Goal: Transaction & Acquisition: Purchase product/service

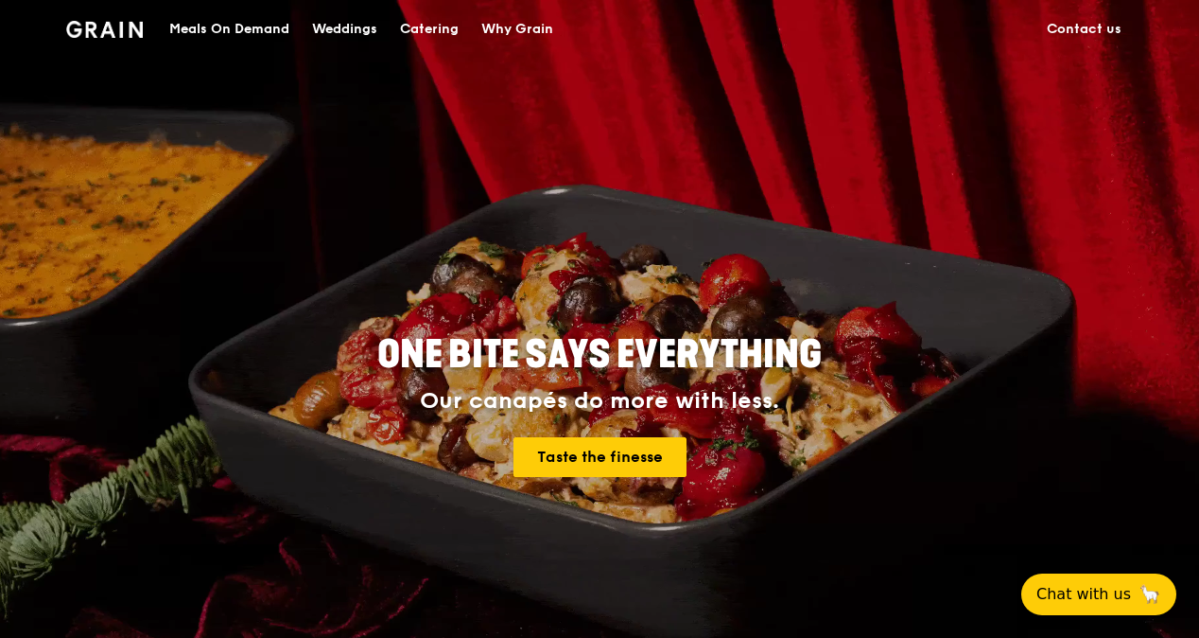
click at [263, 30] on div "Meals On Demand" at bounding box center [229, 29] width 120 height 57
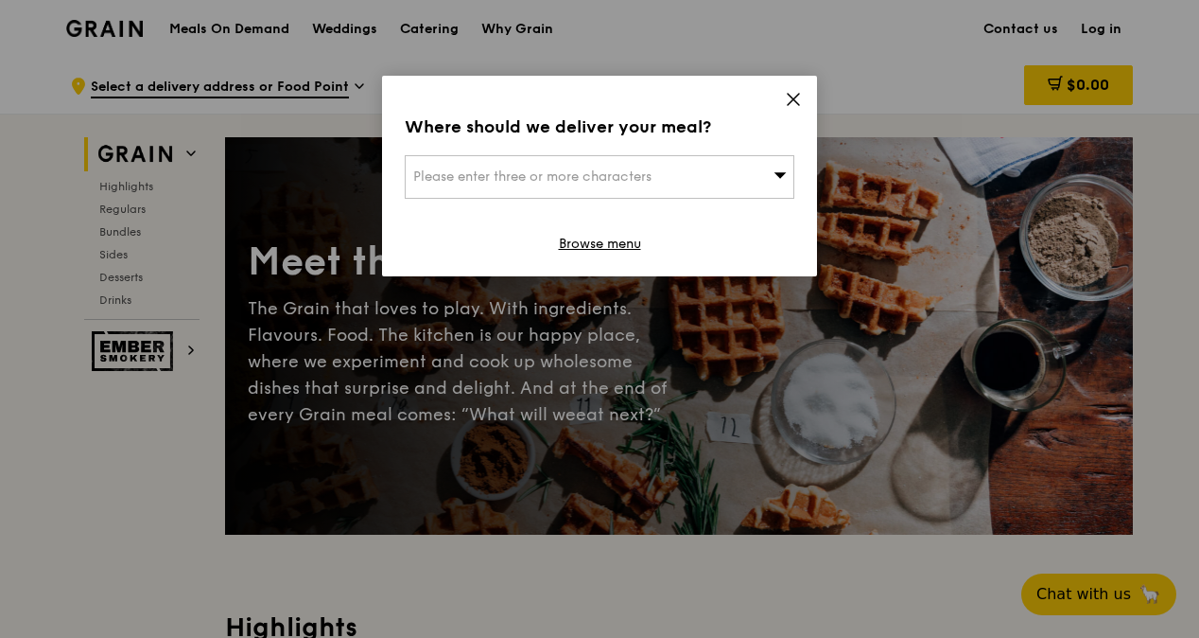
click at [801, 100] on icon at bounding box center [793, 99] width 17 height 17
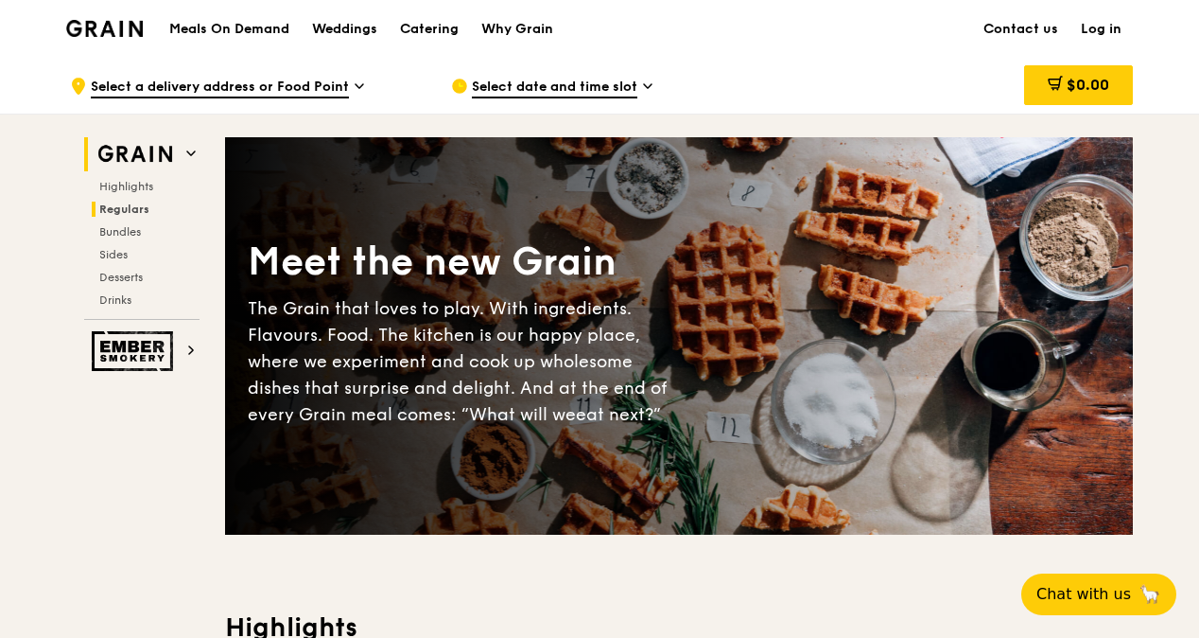
click at [133, 204] on span "Regulars" at bounding box center [124, 208] width 50 height 13
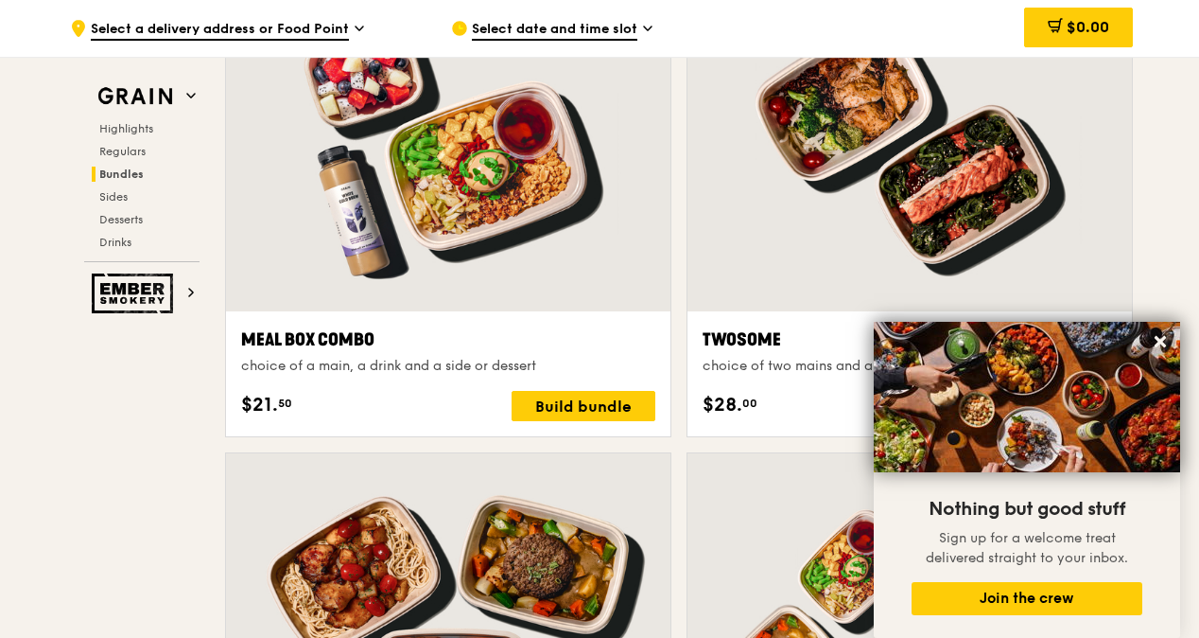
scroll to position [2932, 0]
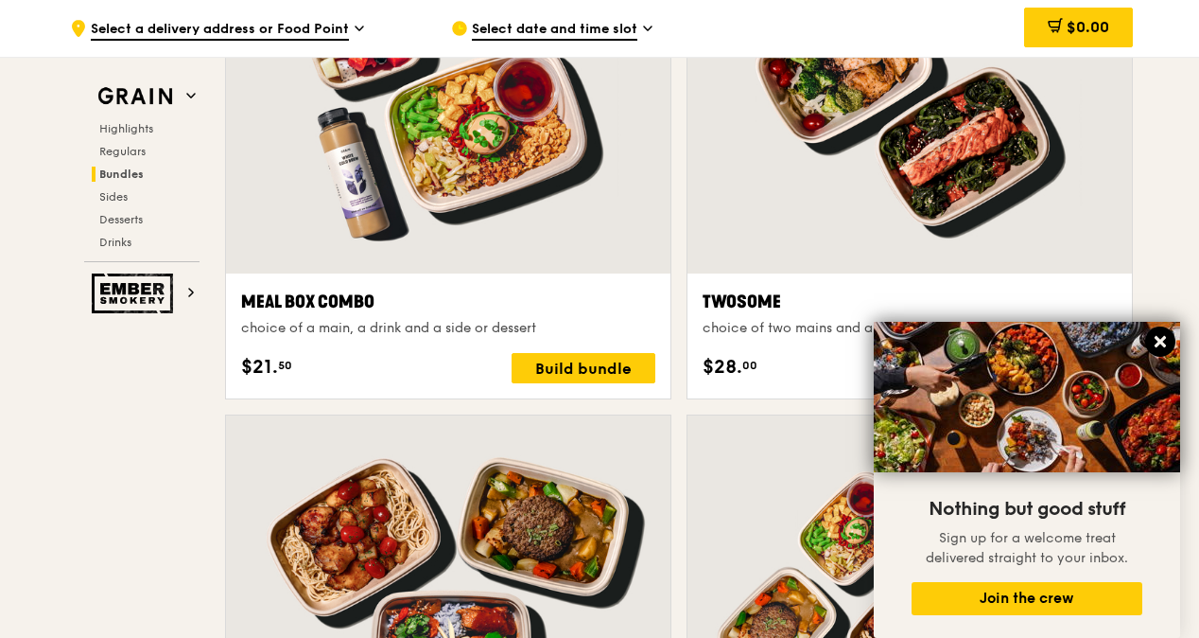
click at [1159, 341] on icon at bounding box center [1160, 341] width 11 height 11
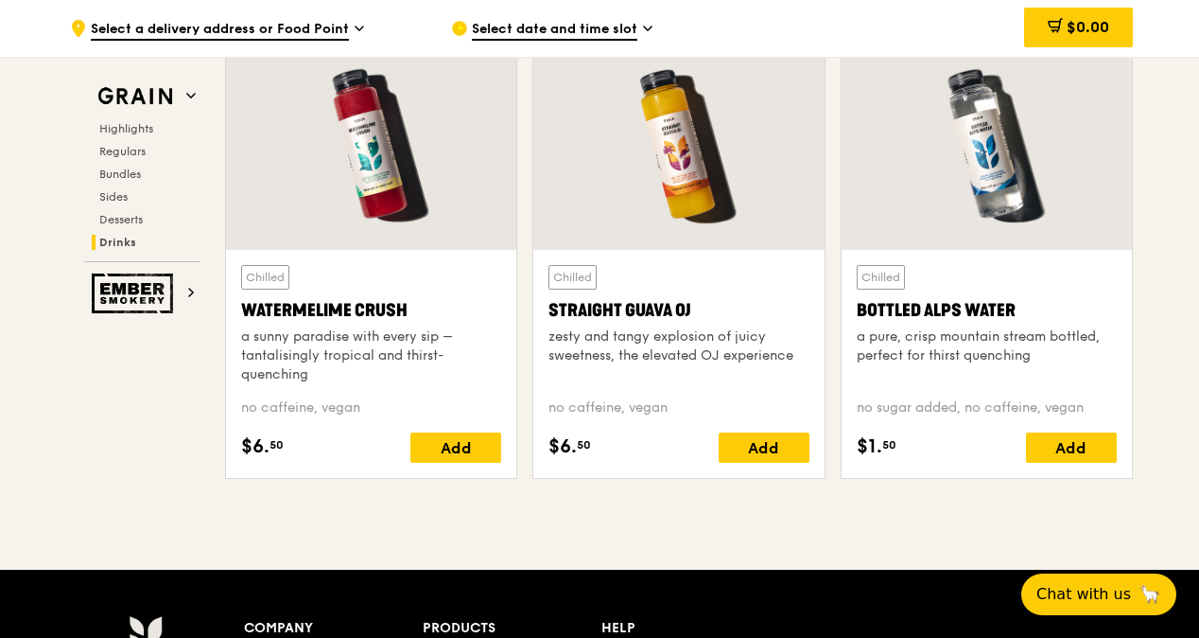
scroll to position [7378, 0]
